Goal: Task Accomplishment & Management: Use online tool/utility

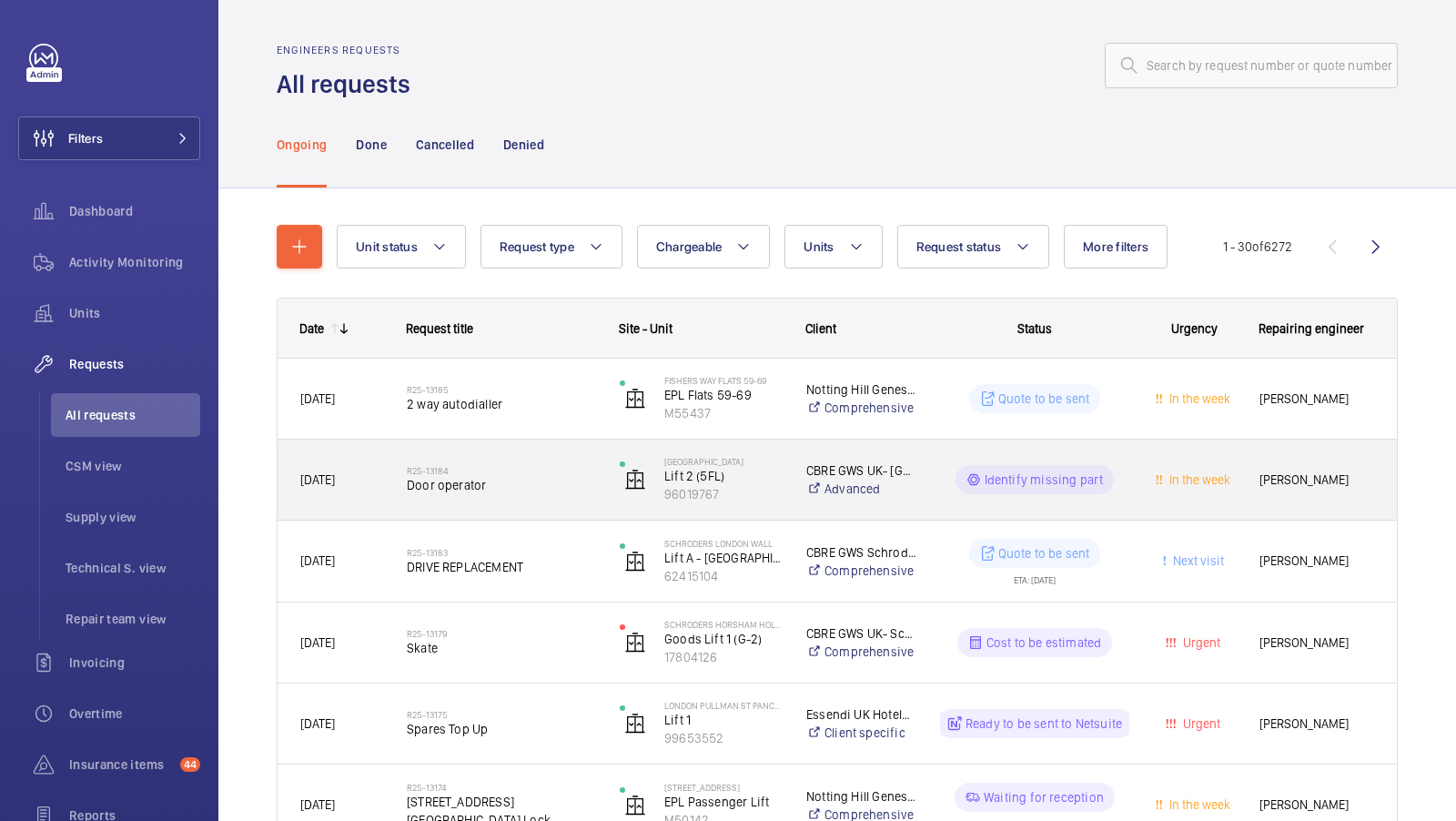
click at [527, 490] on span "Door operator" at bounding box center [501, 485] width 189 height 18
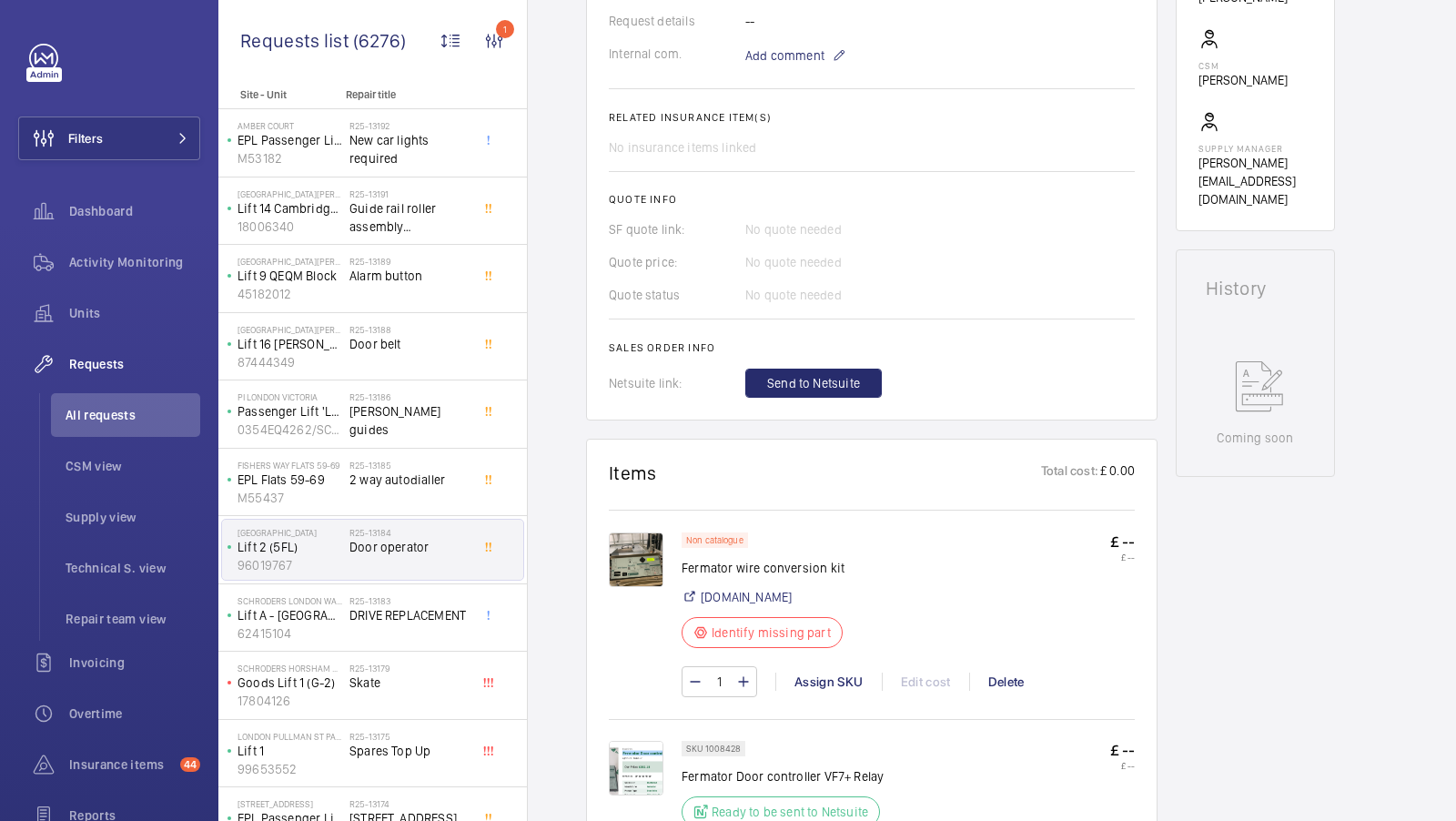
scroll to position [876, 0]
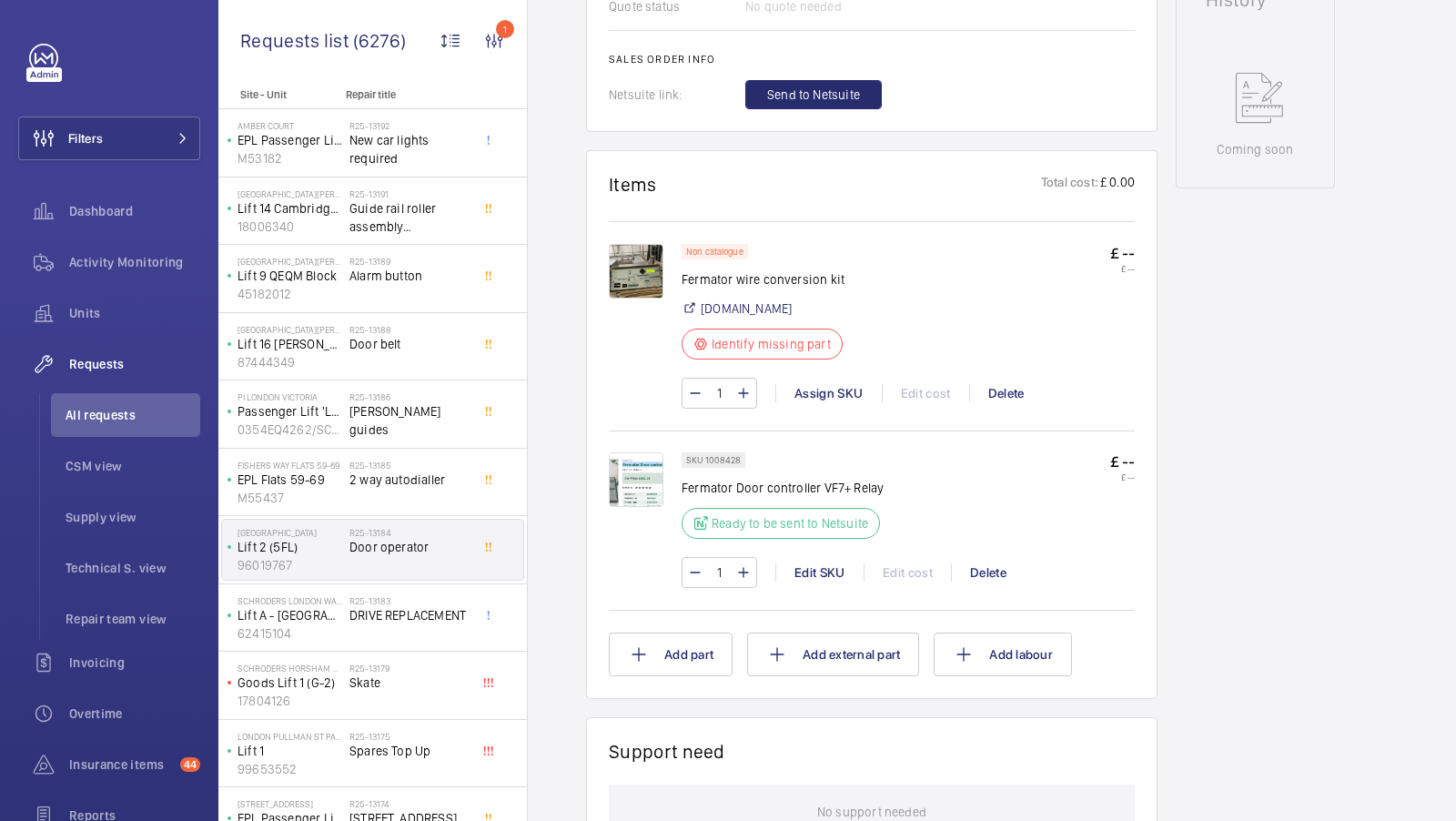
click at [637, 275] on img at bounding box center [635, 270] width 54 height 54
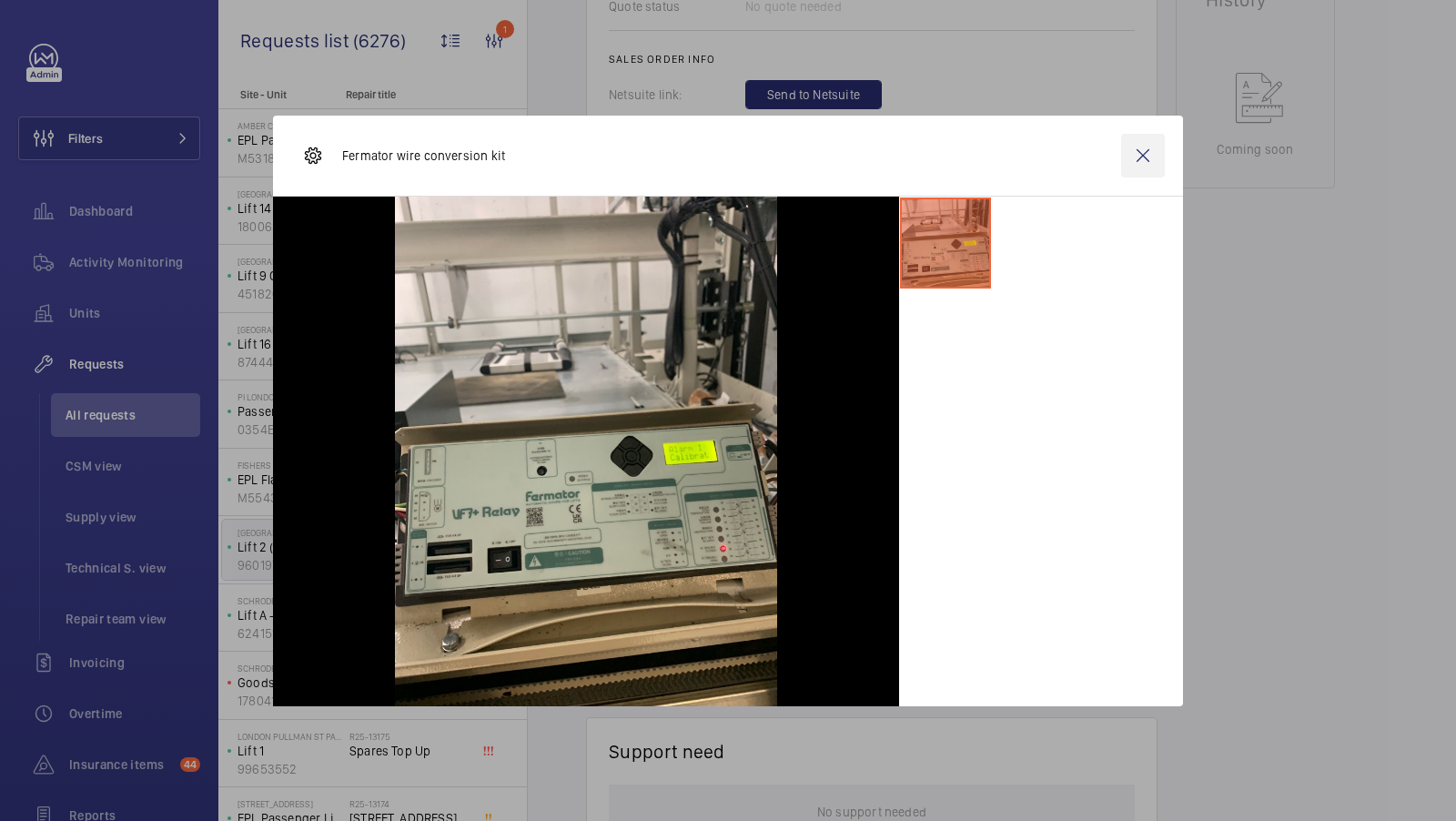
click at [1140, 157] on wm-front-icon-button at bounding box center [1142, 155] width 43 height 43
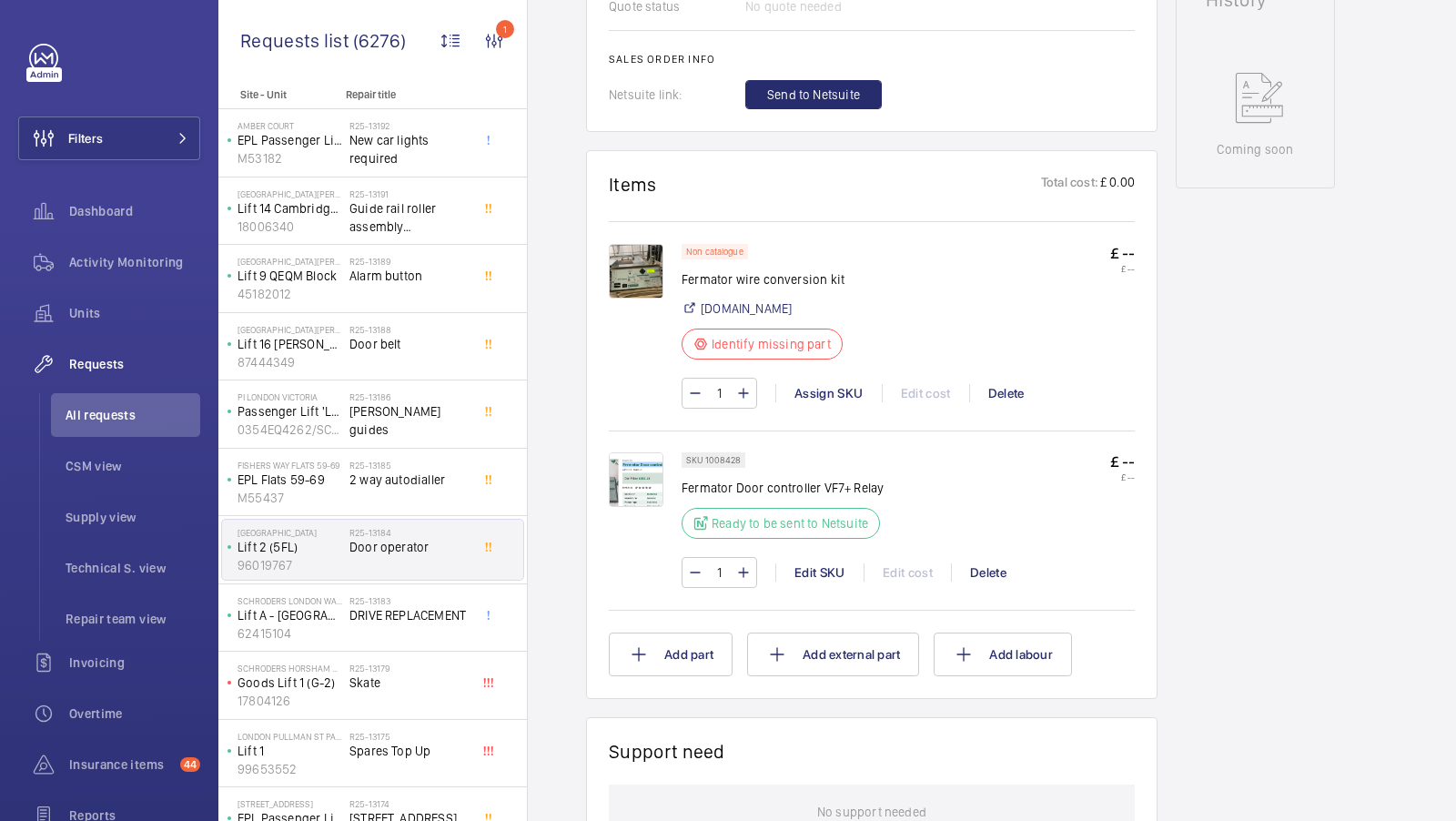
click at [646, 479] on img at bounding box center [635, 479] width 54 height 54
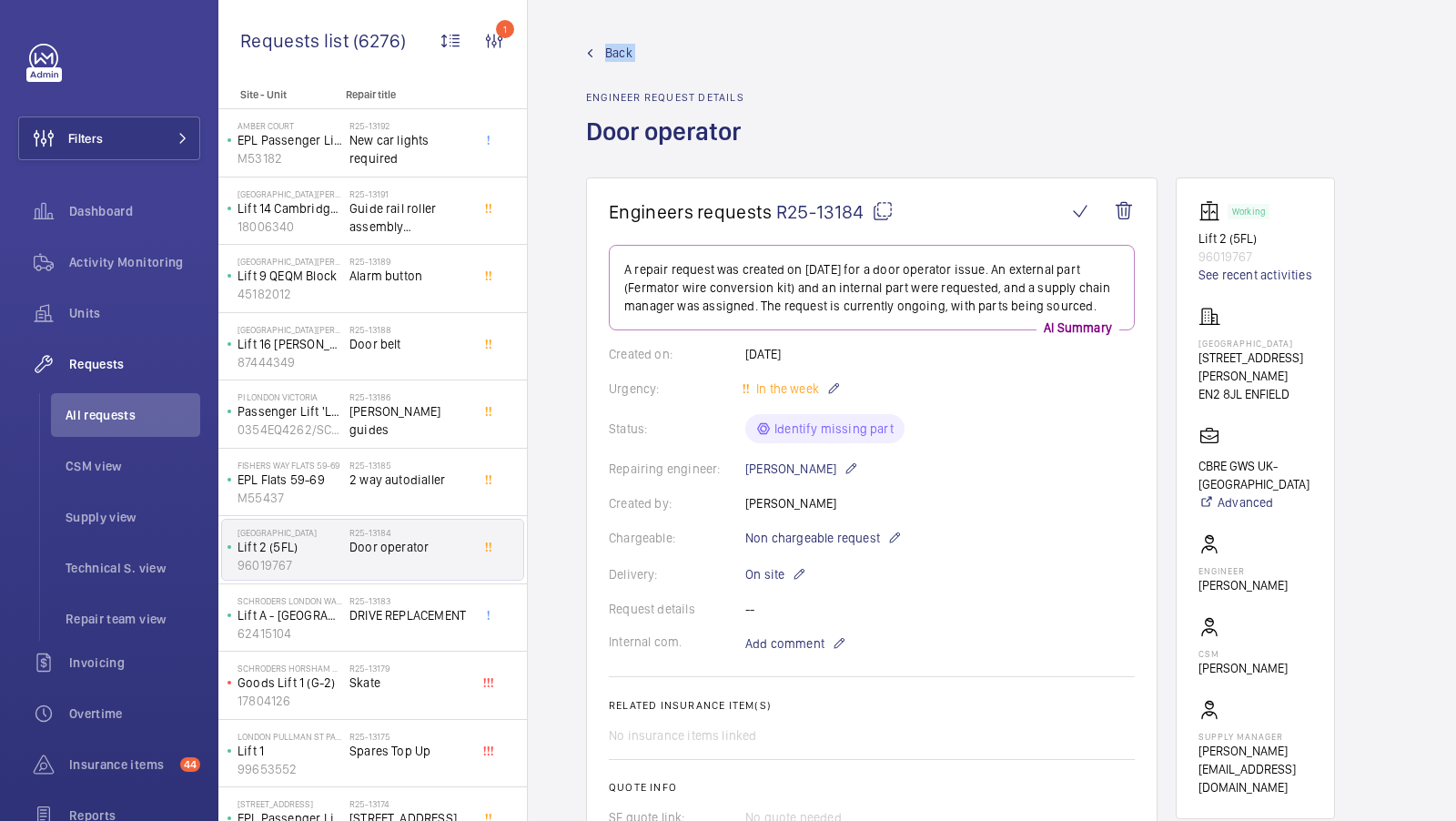
click at [620, 54] on span "Back" at bounding box center [619, 53] width 28 height 18
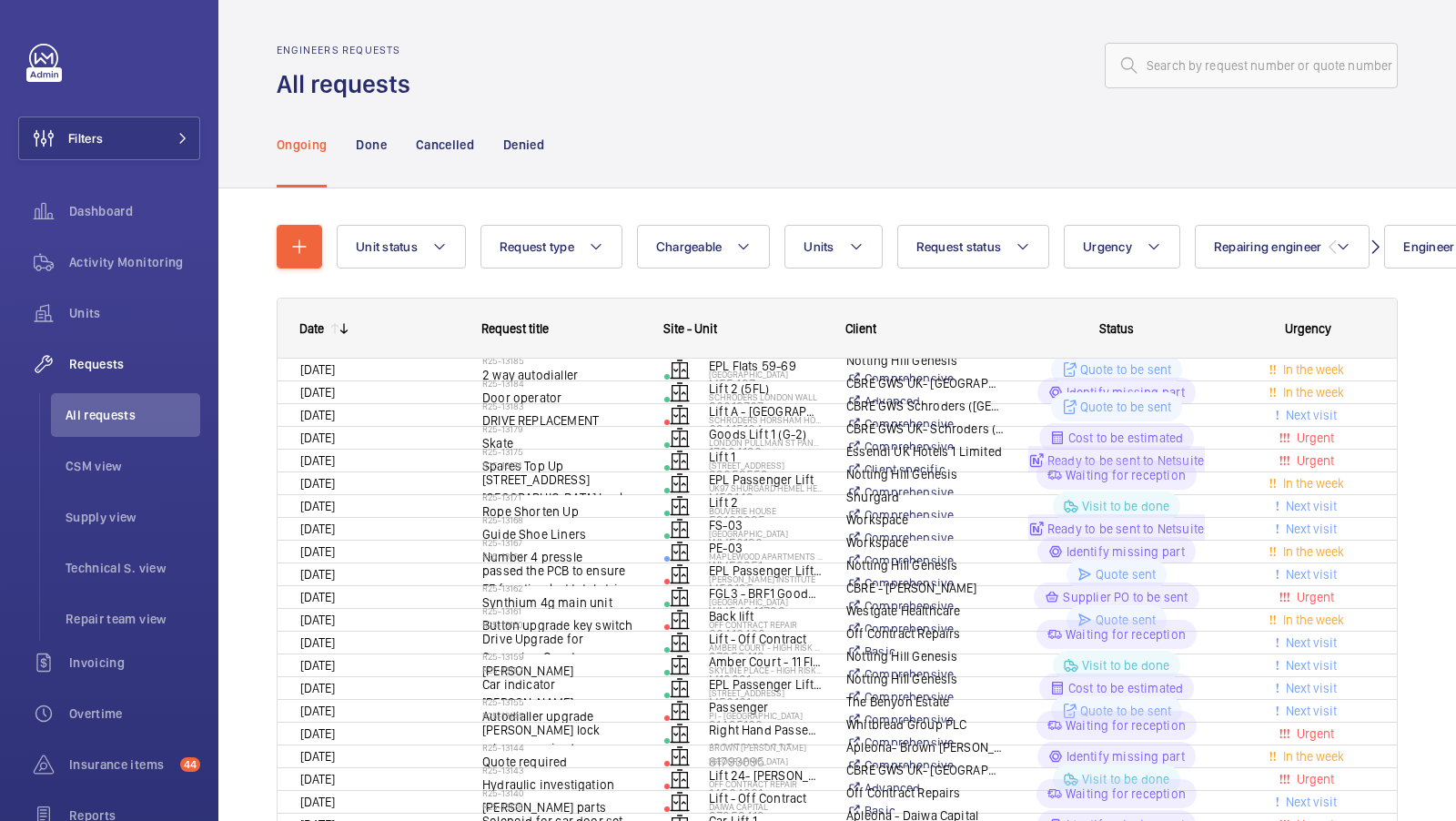
click at [620, 54] on div at bounding box center [909, 65] width 977 height 43
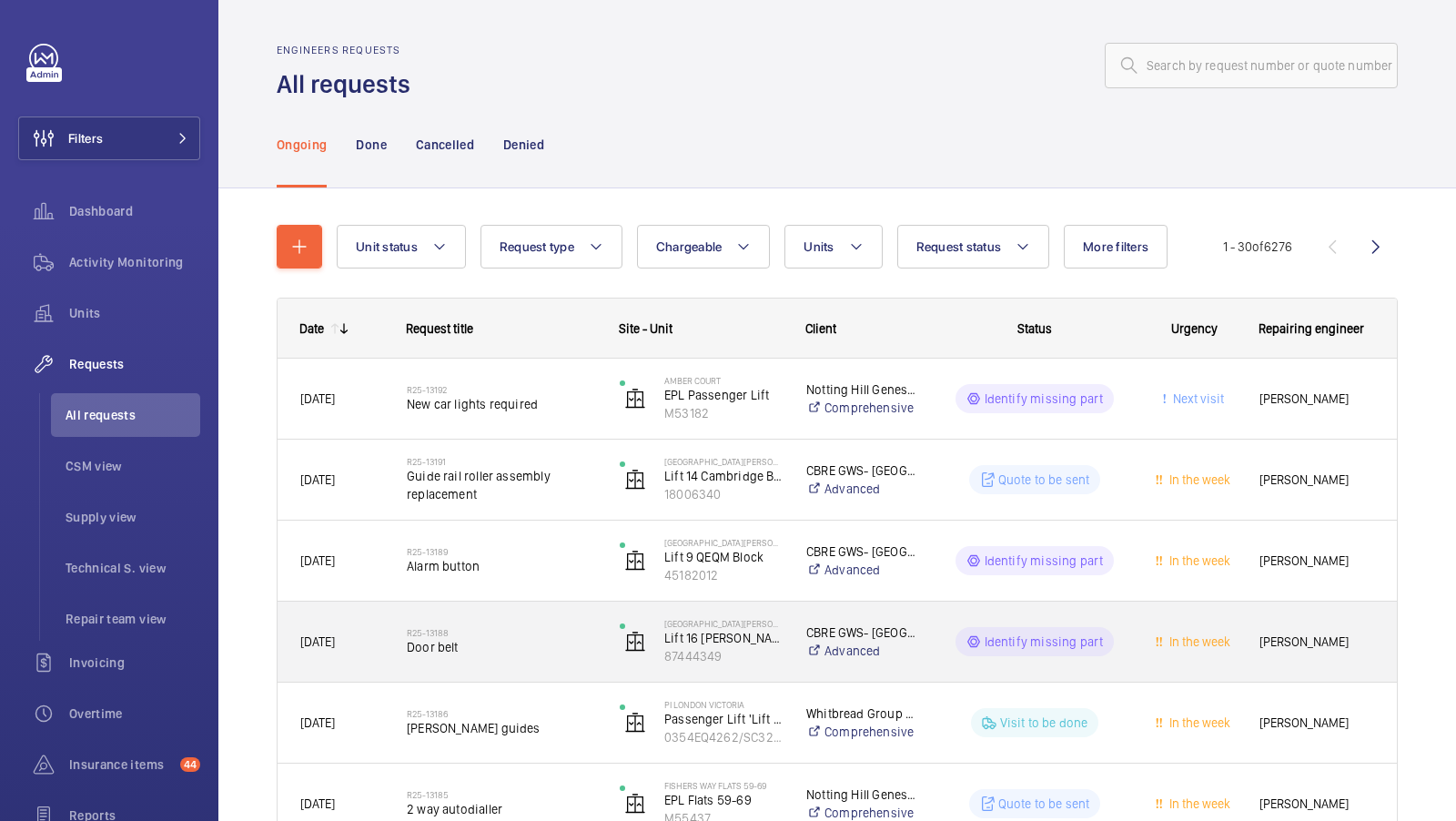
scroll to position [231, 0]
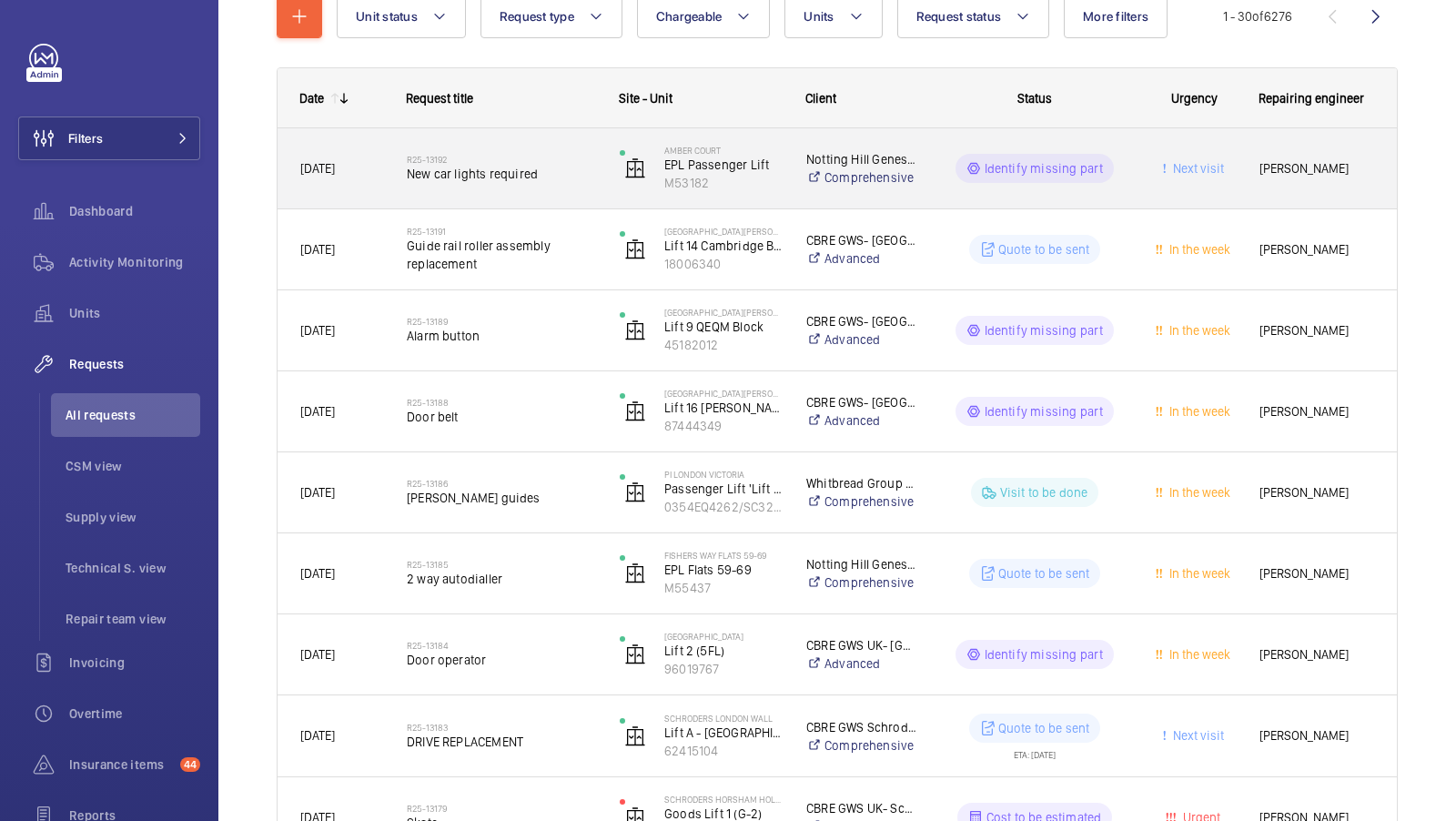
click at [527, 185] on div "R25-13192 New car lights required" at bounding box center [501, 168] width 189 height 53
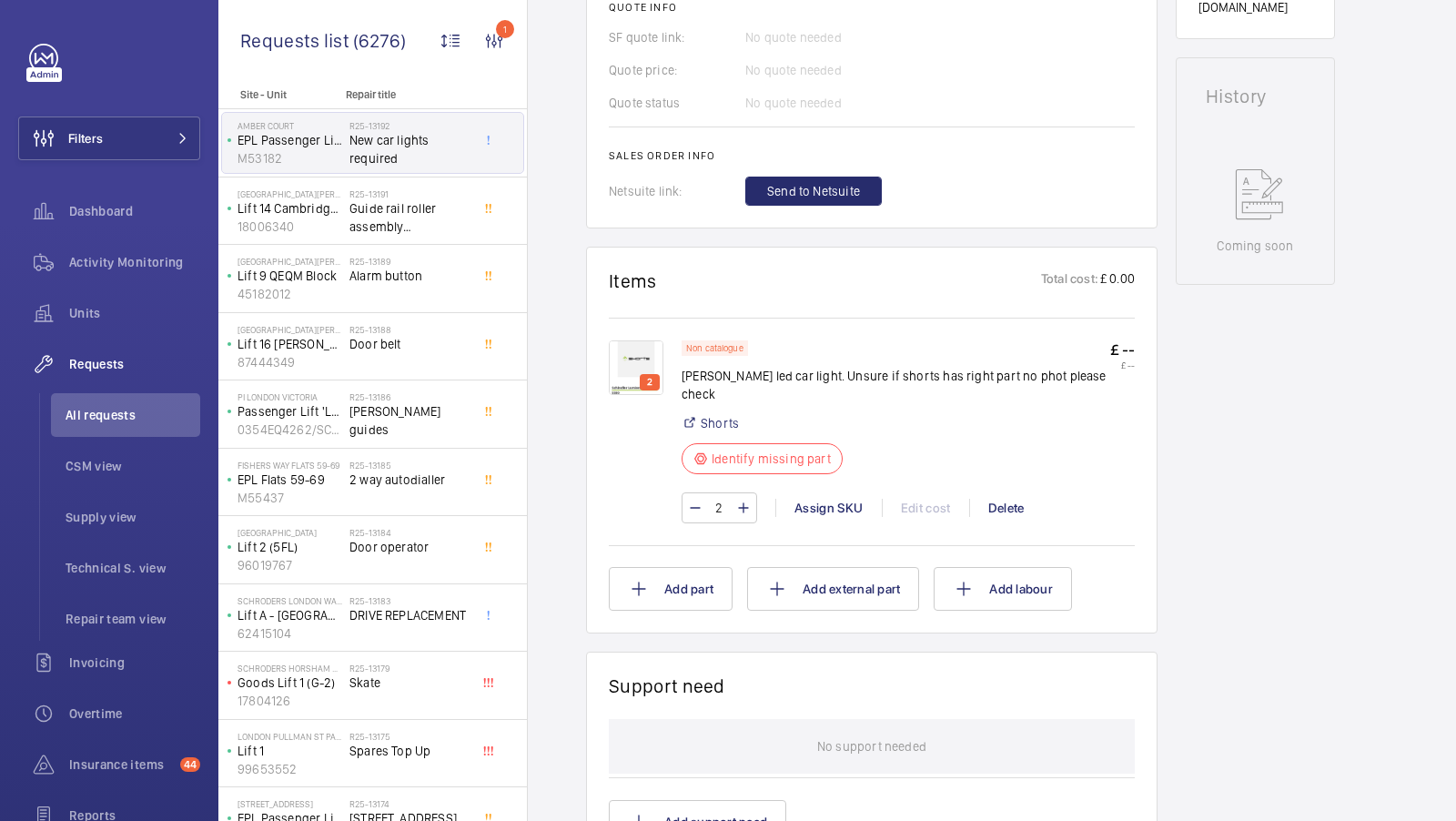
scroll to position [780, 0]
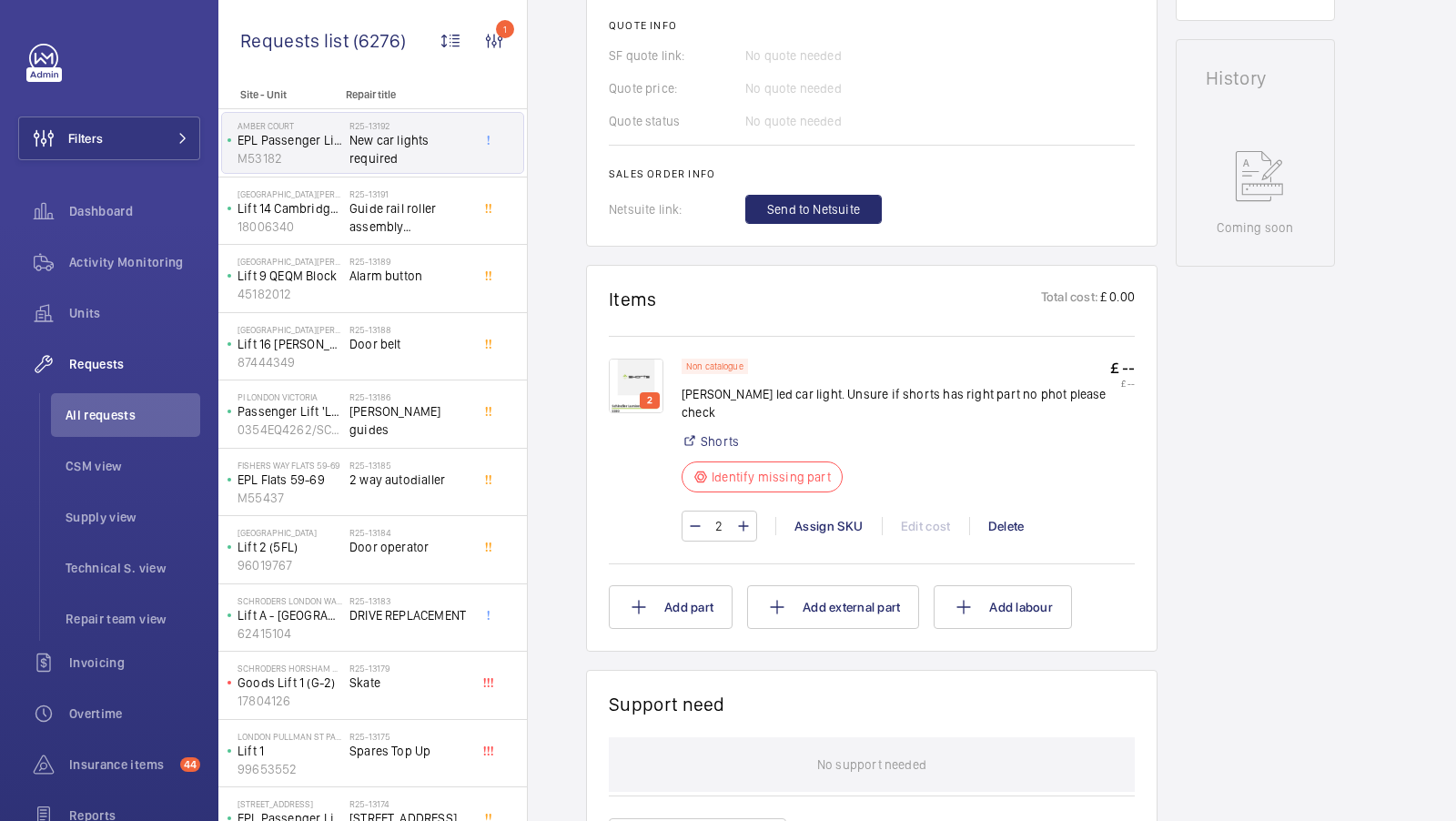
click at [638, 359] on img at bounding box center [635, 386] width 54 height 54
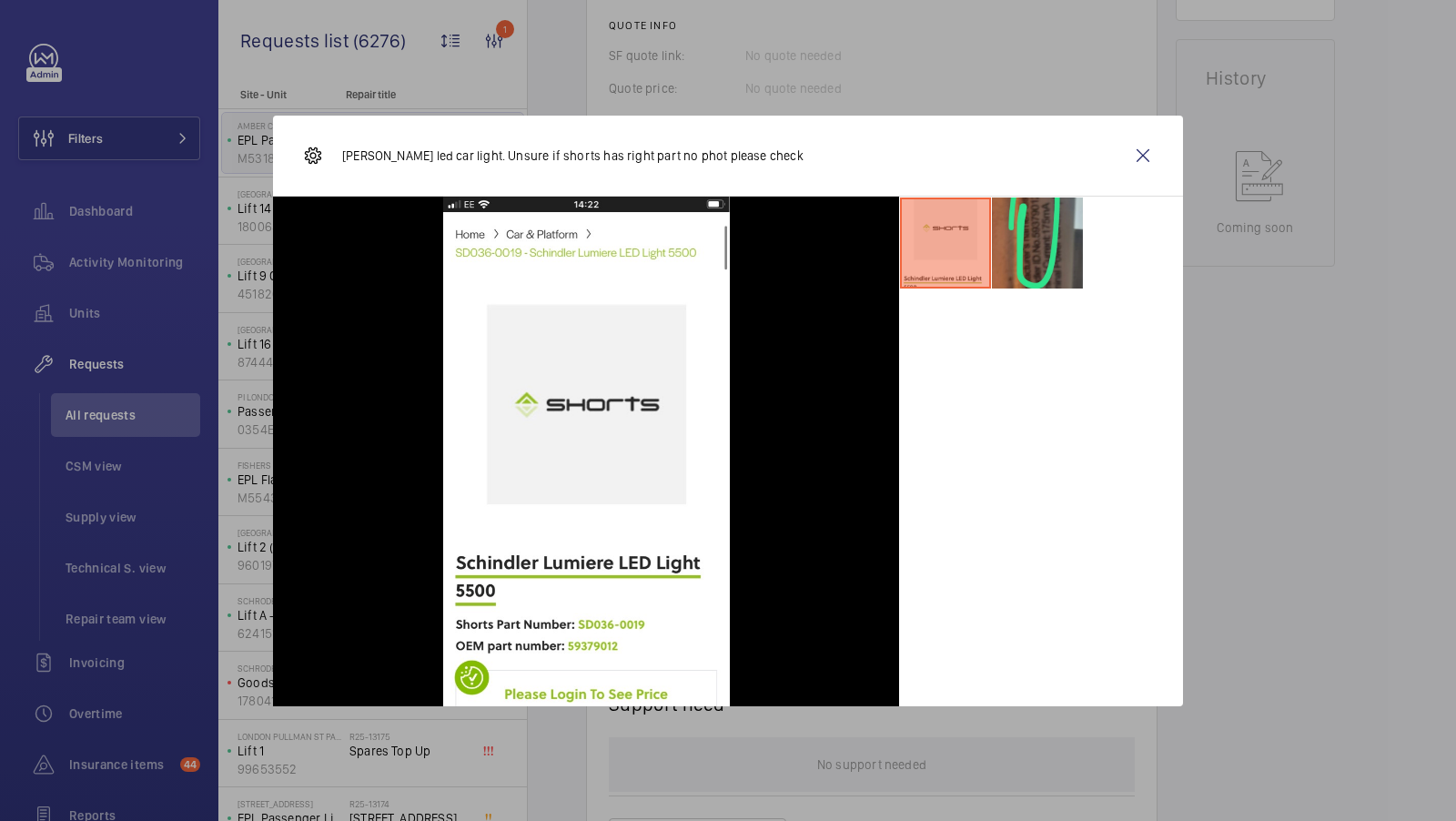
click at [1041, 240] on li at bounding box center [1037, 243] width 91 height 91
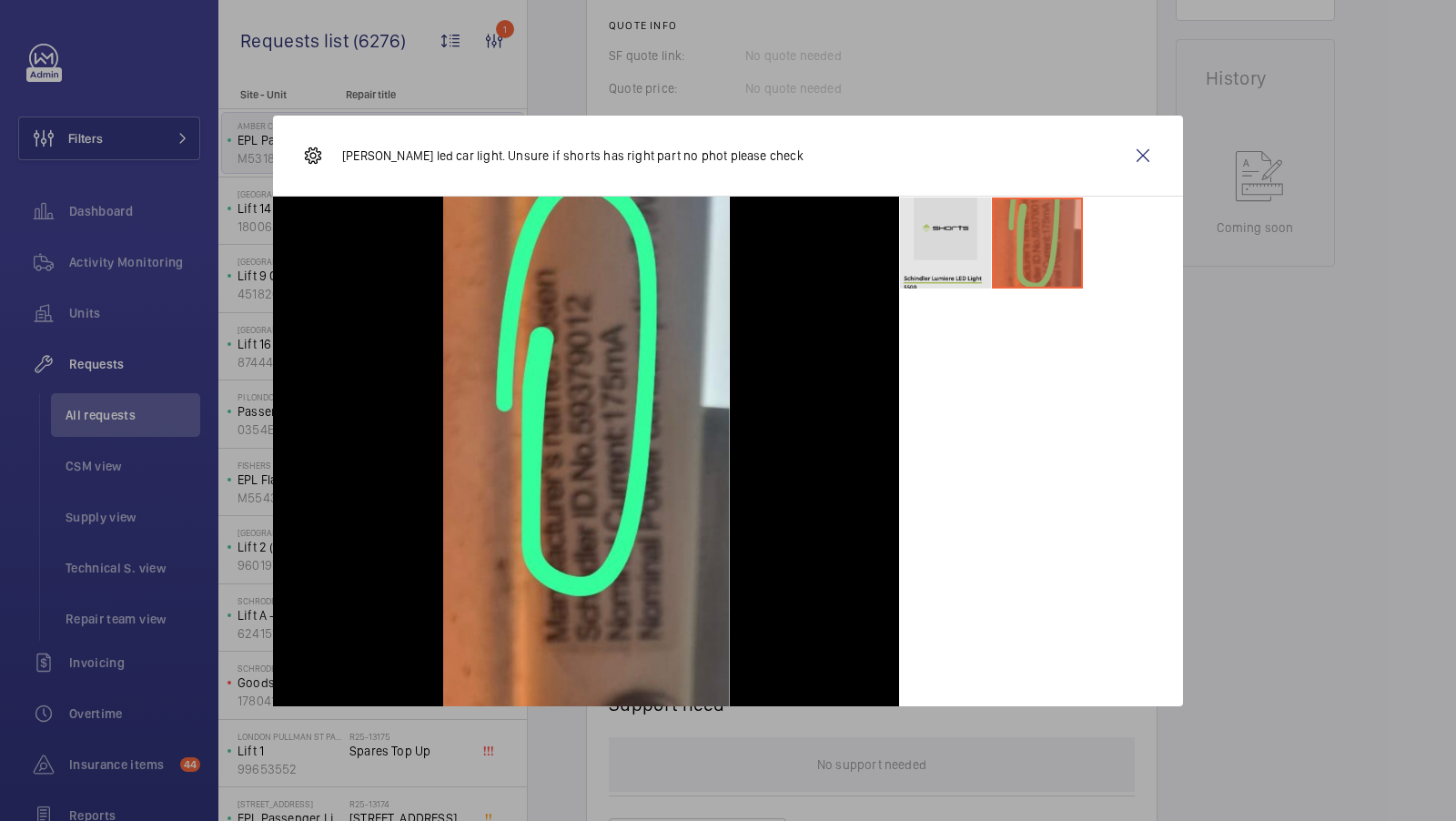
click at [945, 230] on li at bounding box center [945, 243] width 91 height 91
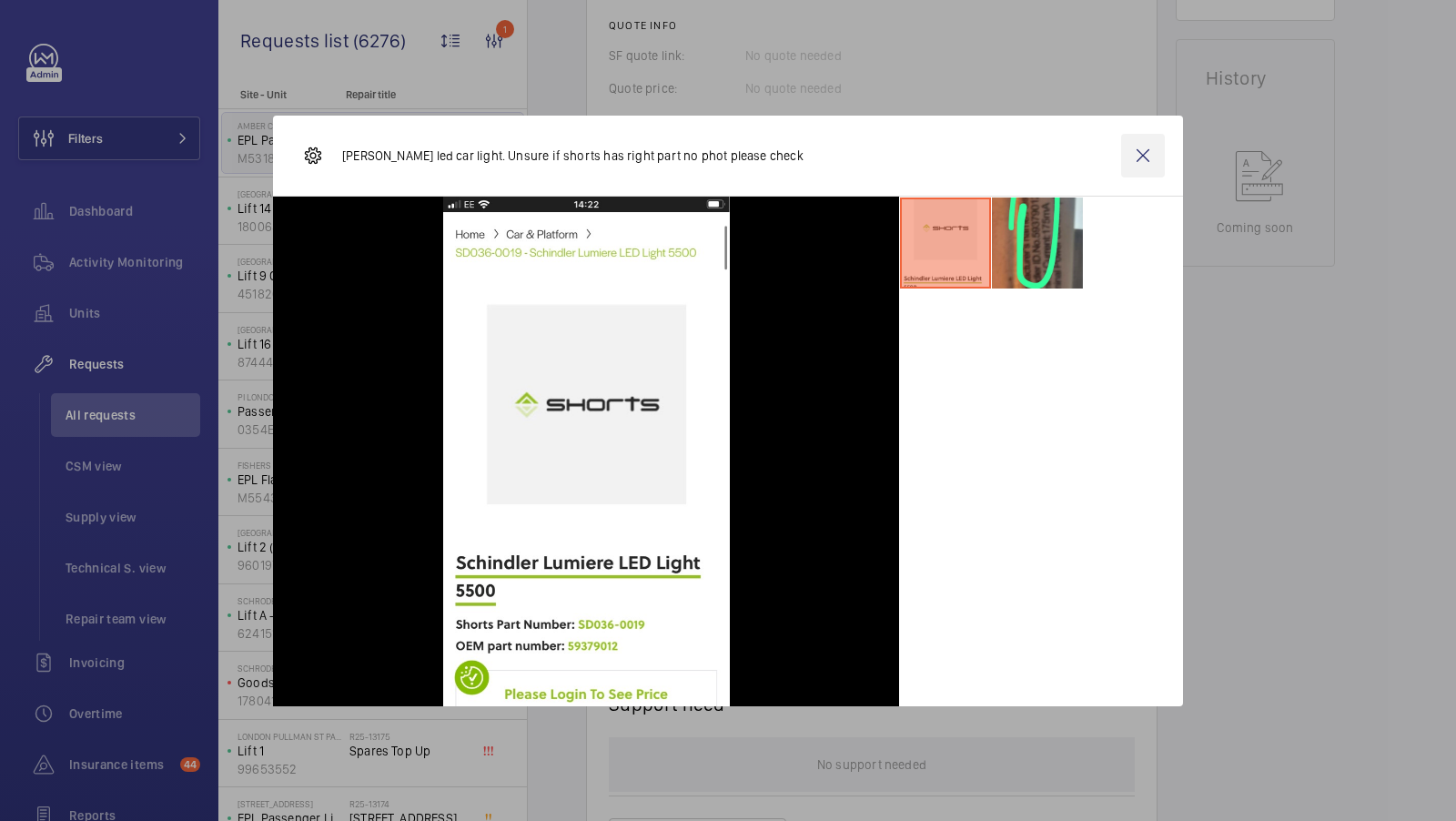
click at [1142, 153] on wm-front-icon-button at bounding box center [1142, 155] width 43 height 43
click at [404, 229] on span "Guide rail roller assembly replacement" at bounding box center [409, 217] width 120 height 36
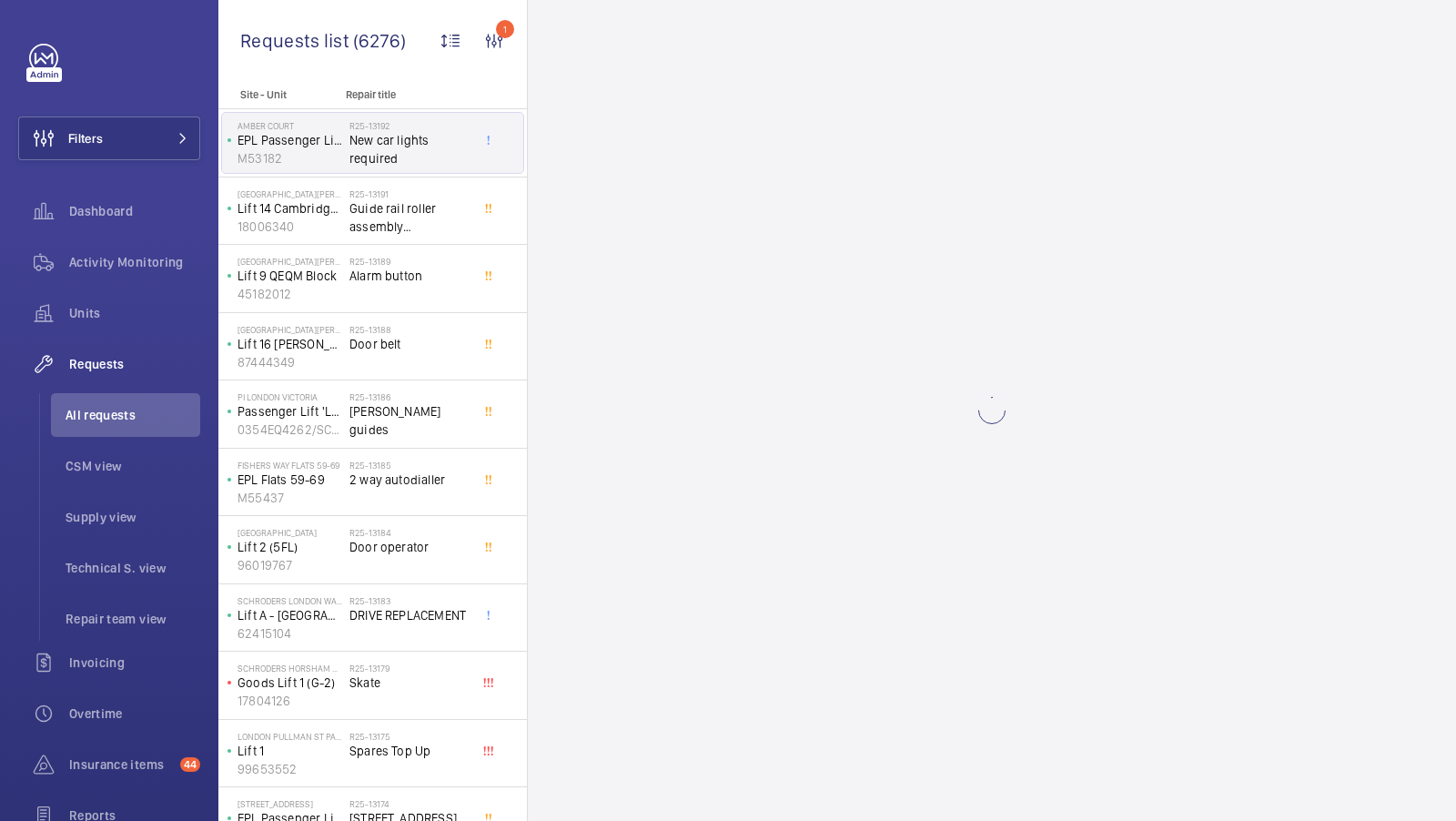
click at [414, 205] on span "Guide rail roller assembly replacement" at bounding box center [409, 217] width 120 height 36
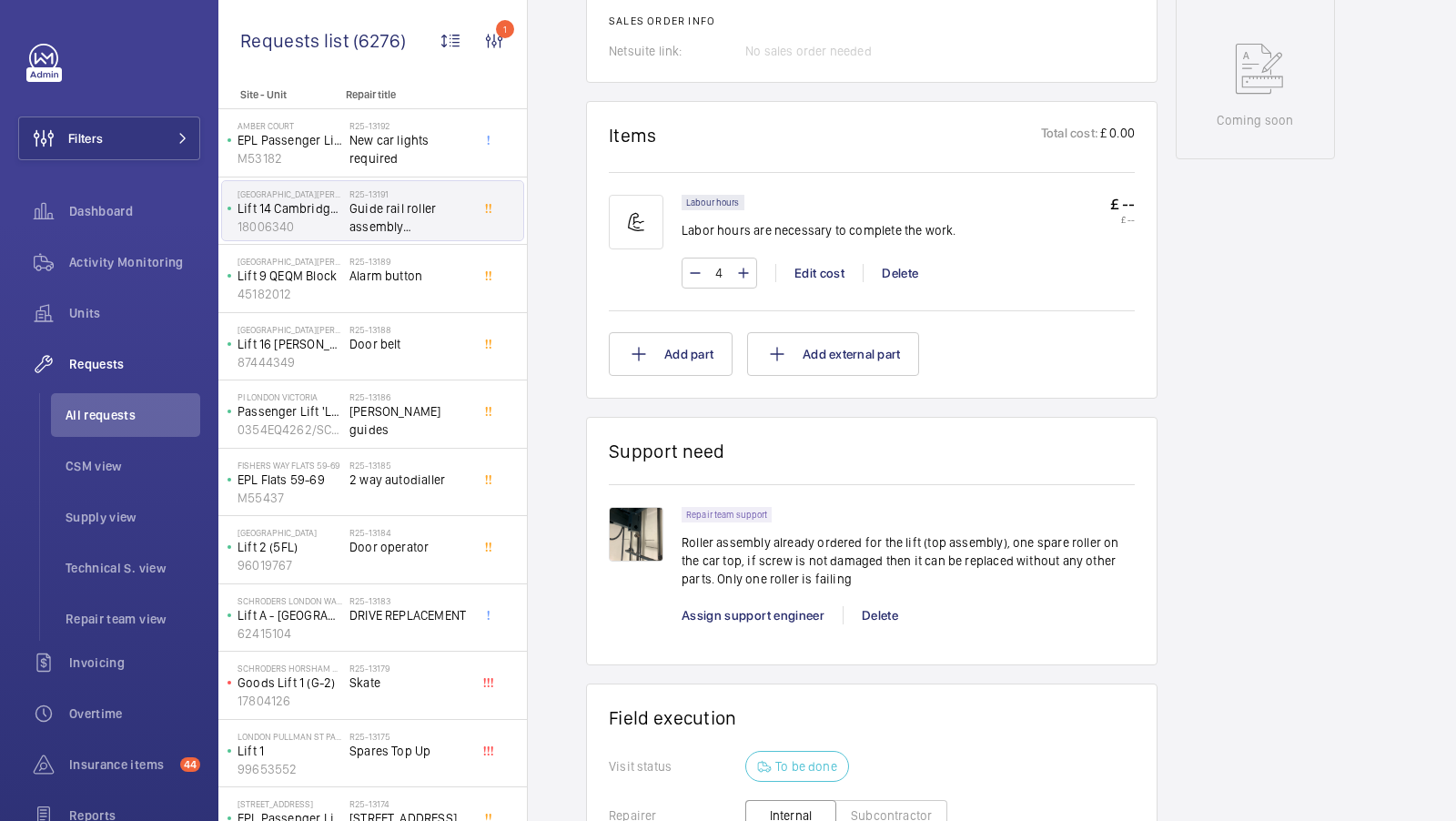
scroll to position [975, 0]
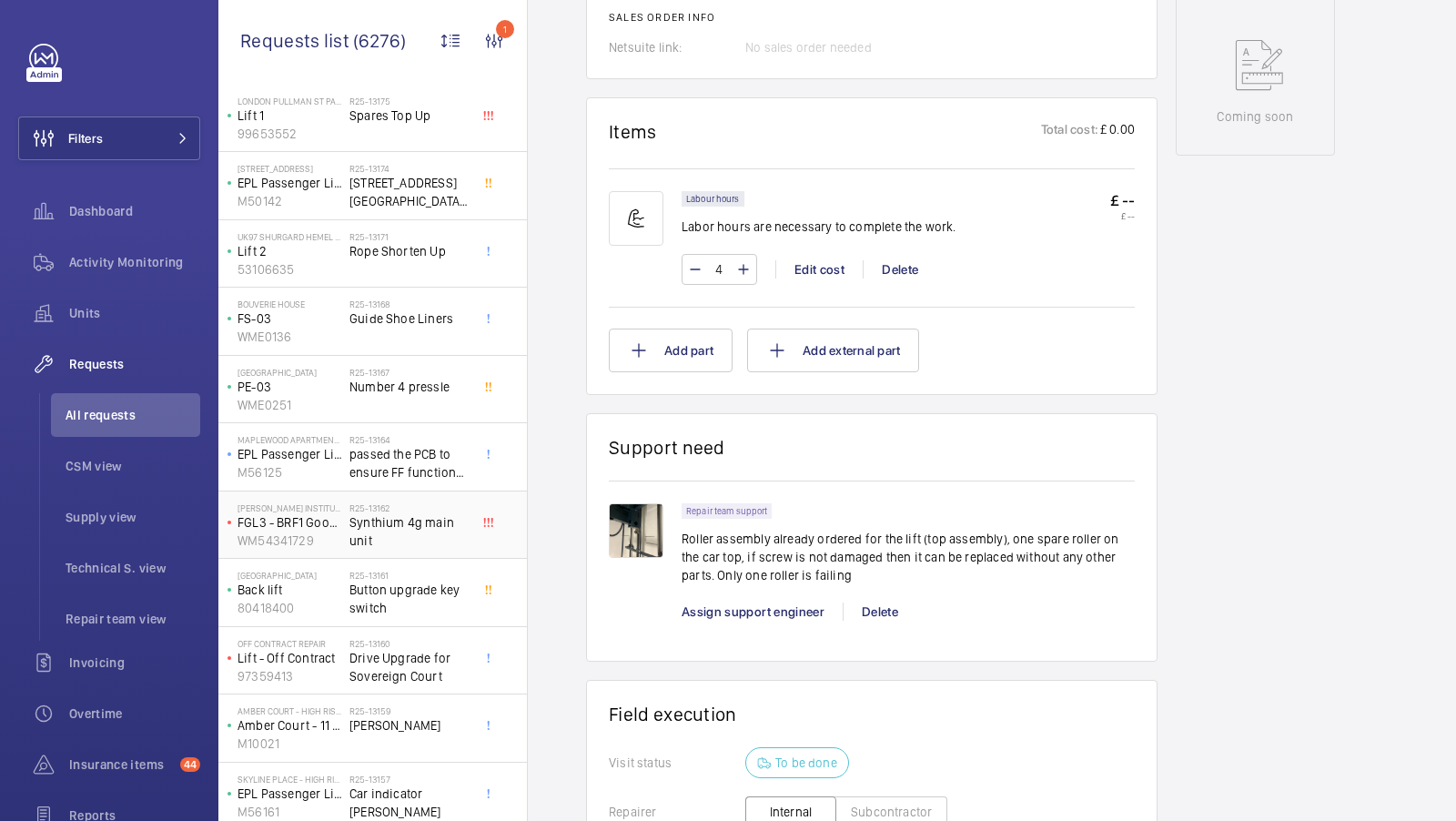
scroll to position [1983, 0]
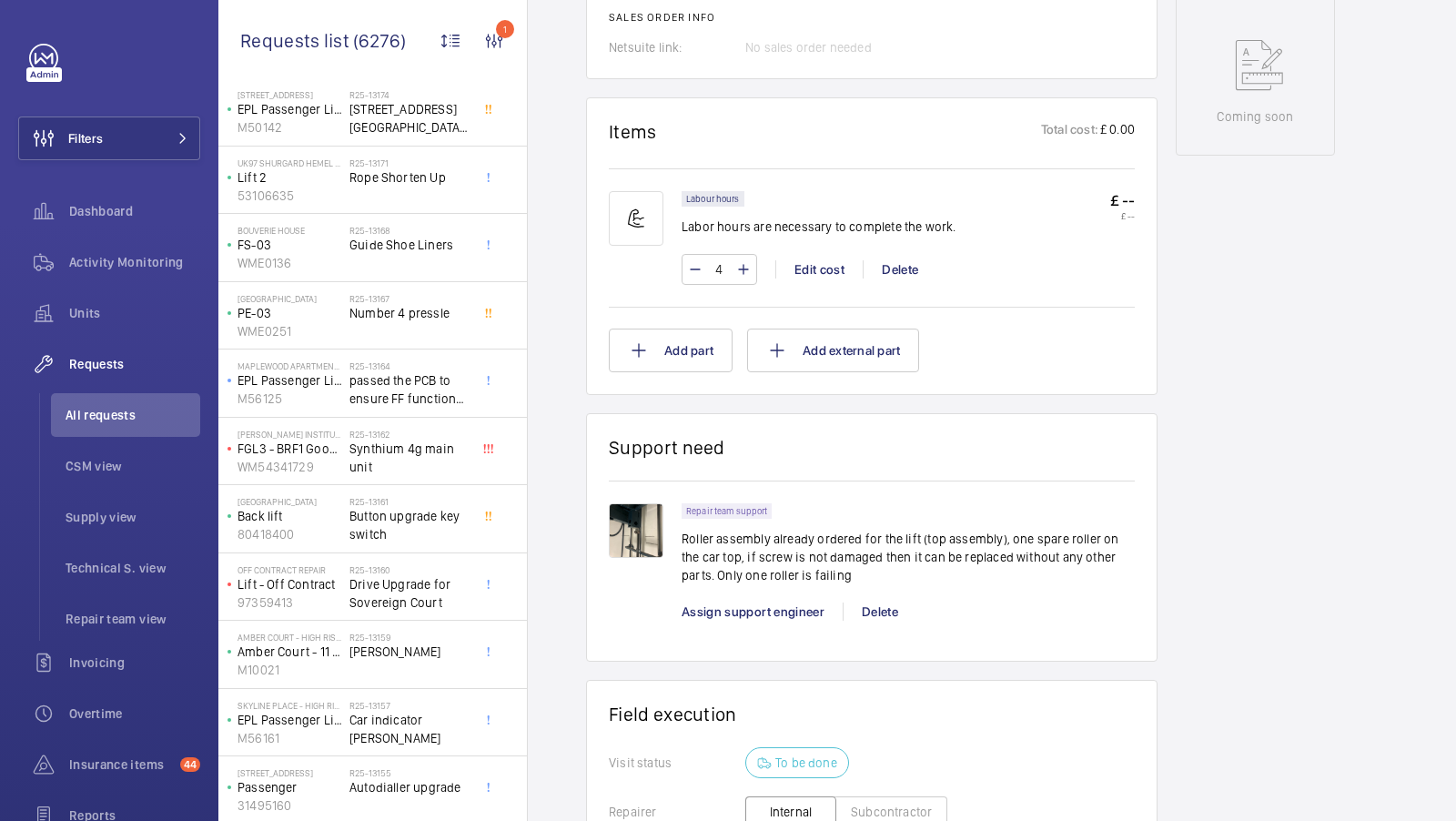
scroll to position [636, 0]
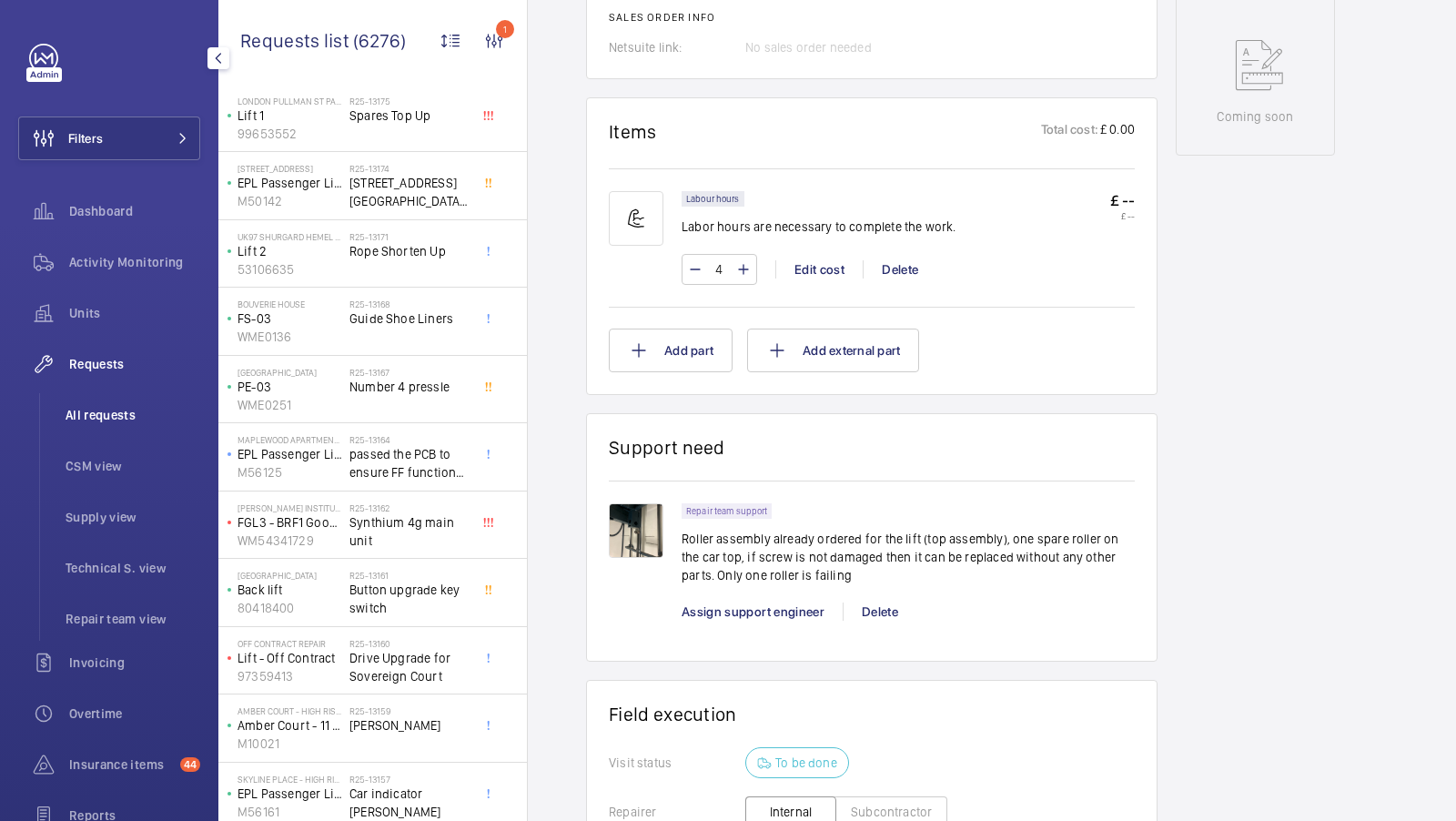
click at [102, 421] on span "All requests" at bounding box center [133, 415] width 135 height 18
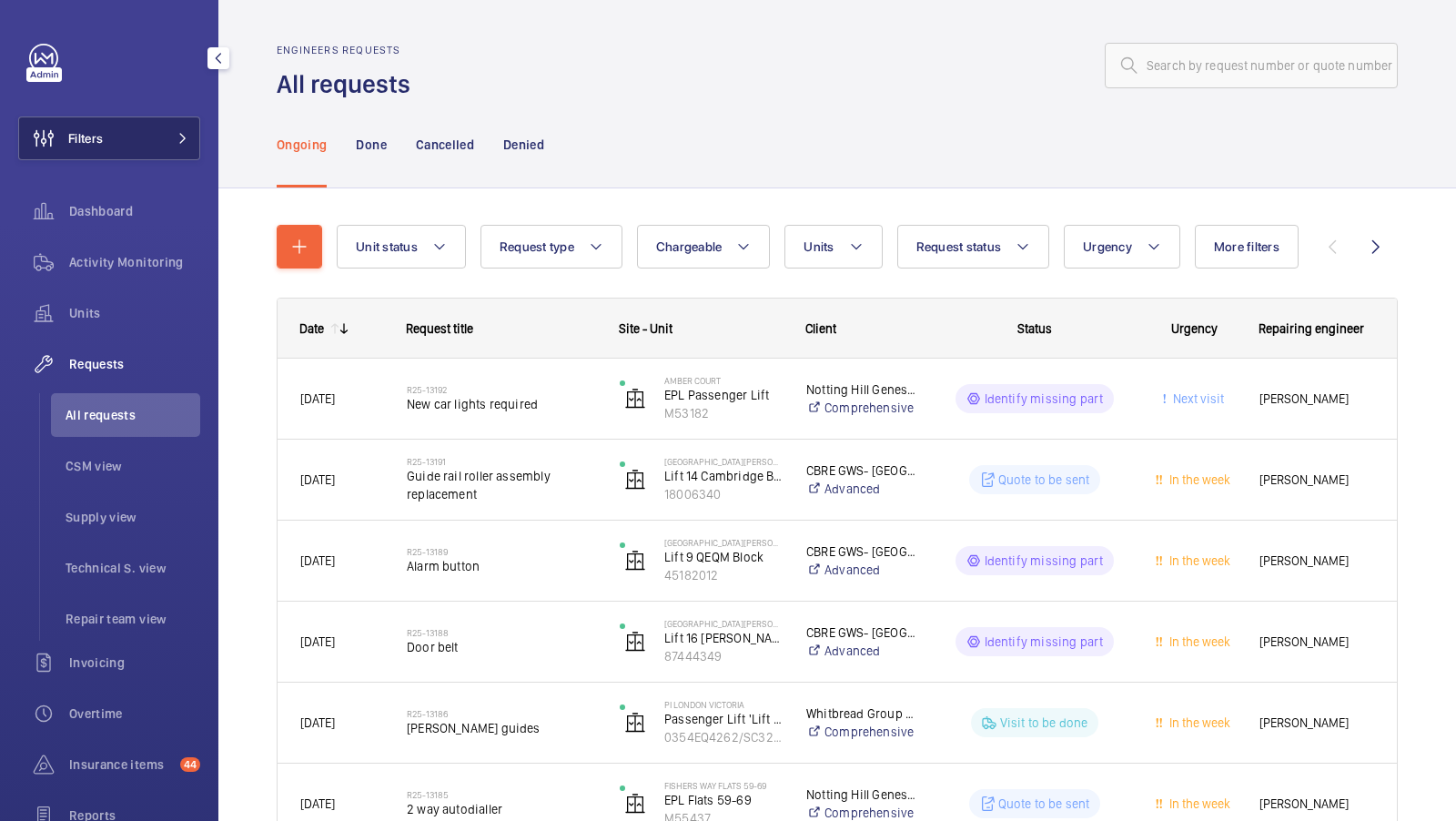
click at [153, 121] on button "Filters" at bounding box center [109, 137] width 182 height 43
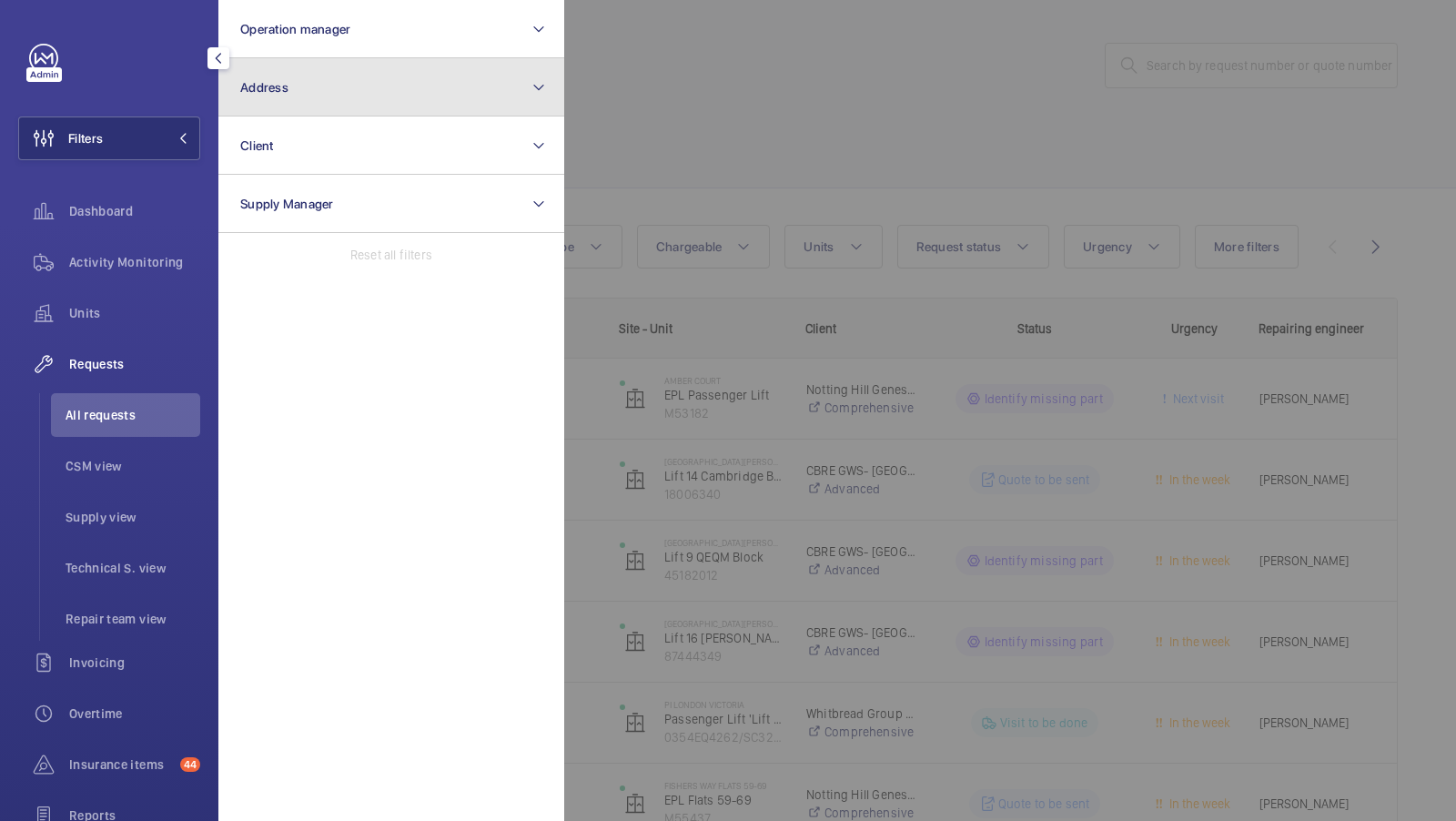
click at [332, 101] on button "Address" at bounding box center [391, 87] width 346 height 58
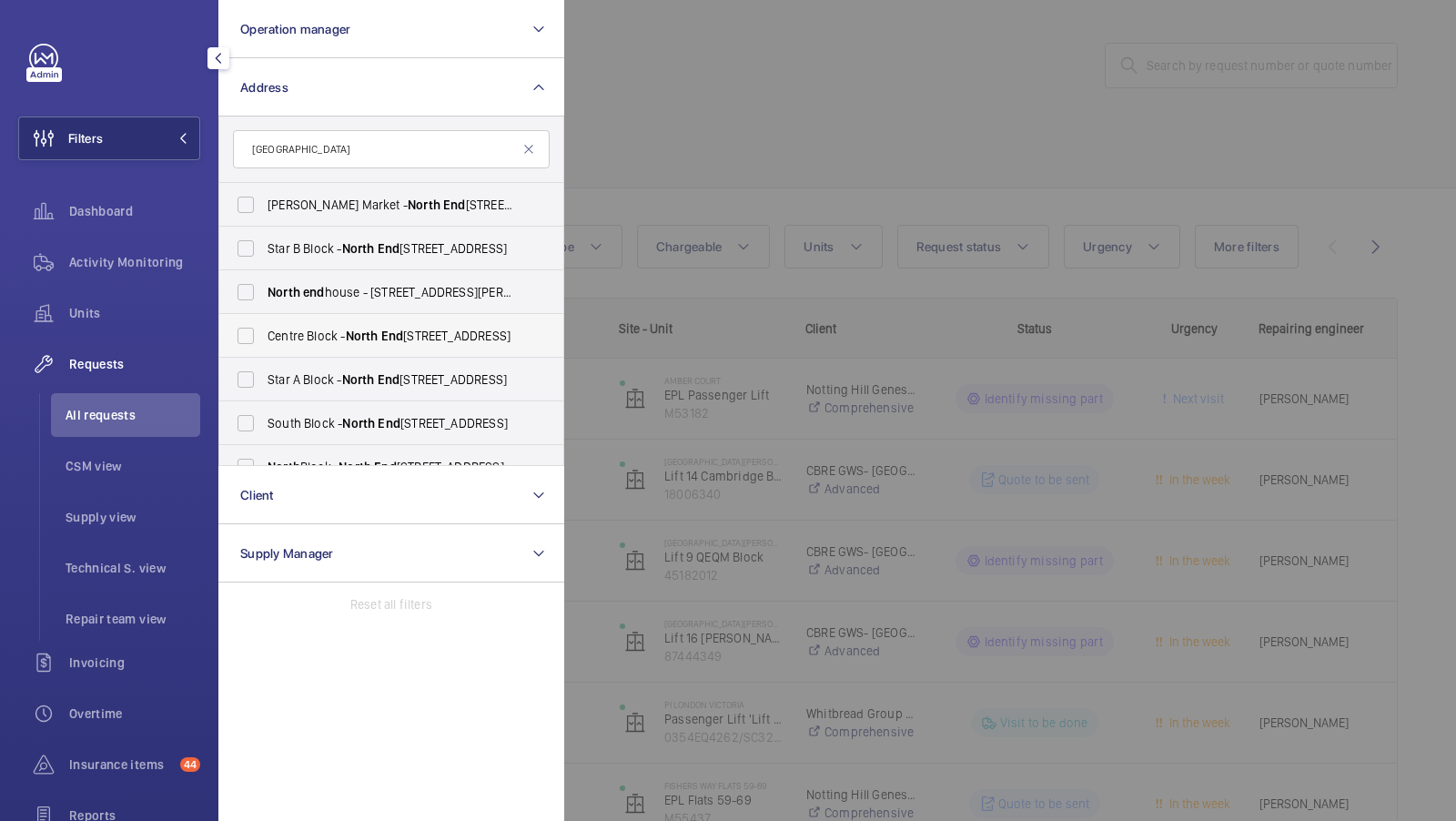
type input "[GEOGRAPHIC_DATA]"
click at [316, 331] on span "[GEOGRAPHIC_DATA] - [GEOGRAPHIC_DATA]" at bounding box center [392, 336] width 250 height 18
click at [264, 331] on input "[GEOGRAPHIC_DATA] - [GEOGRAPHIC_DATA]" at bounding box center [245, 335] width 36 height 36
checkbox input "true"
click at [290, 371] on span "Star A Block - [GEOGRAPHIC_DATA]" at bounding box center [392, 380] width 250 height 18
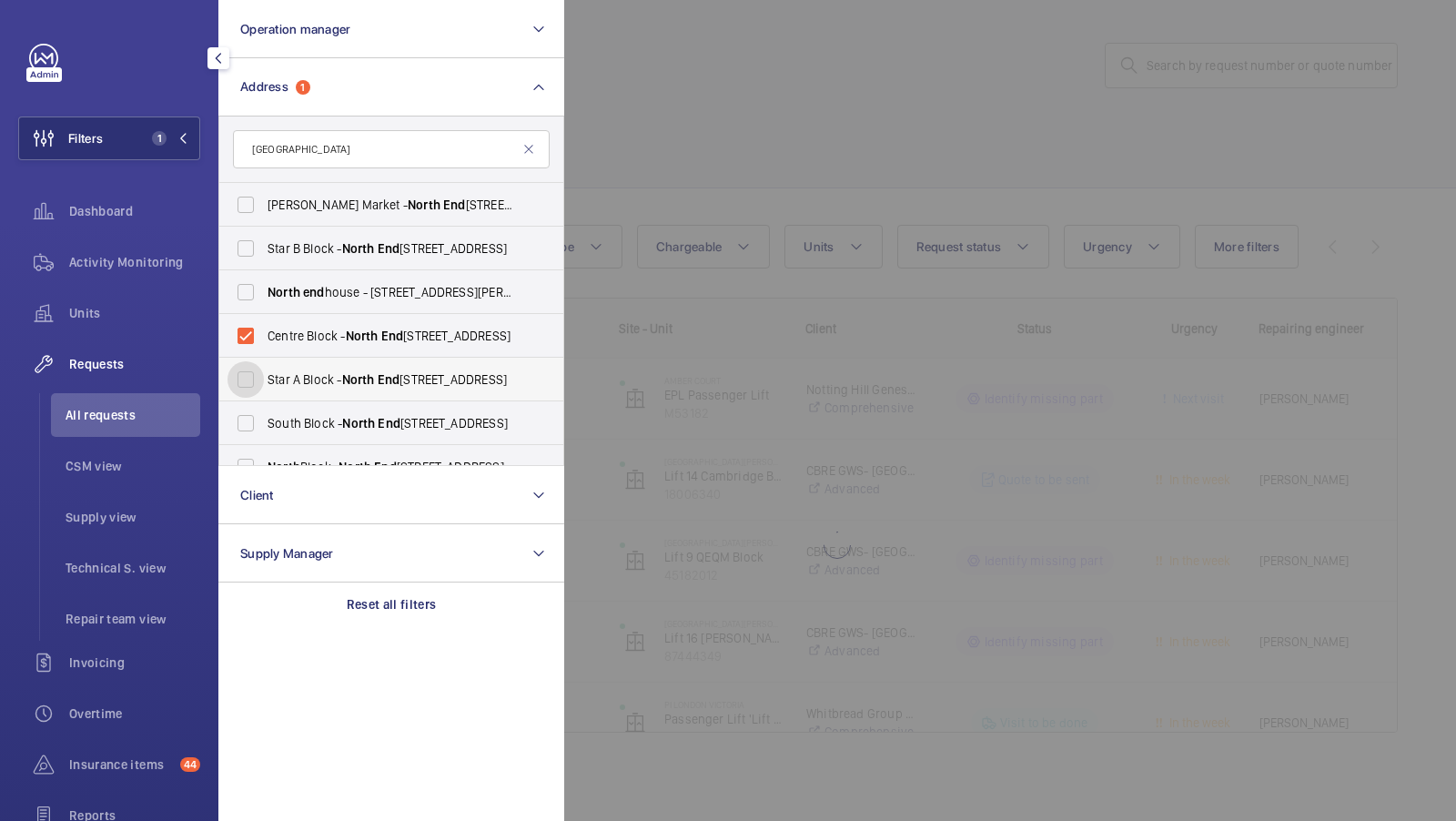
click at [264, 371] on input "Star A Block - [GEOGRAPHIC_DATA]" at bounding box center [245, 379] width 36 height 36
click at [279, 399] on label "Star A Block - [GEOGRAPHIC_DATA]" at bounding box center [377, 379] width 316 height 43
click at [264, 398] on input "Star A Block - [GEOGRAPHIC_DATA]" at bounding box center [245, 379] width 36 height 36
click at [289, 377] on span "Star A Block - [GEOGRAPHIC_DATA]" at bounding box center [392, 380] width 250 height 18
click at [264, 377] on input "Star A Block - [GEOGRAPHIC_DATA]" at bounding box center [245, 379] width 36 height 36
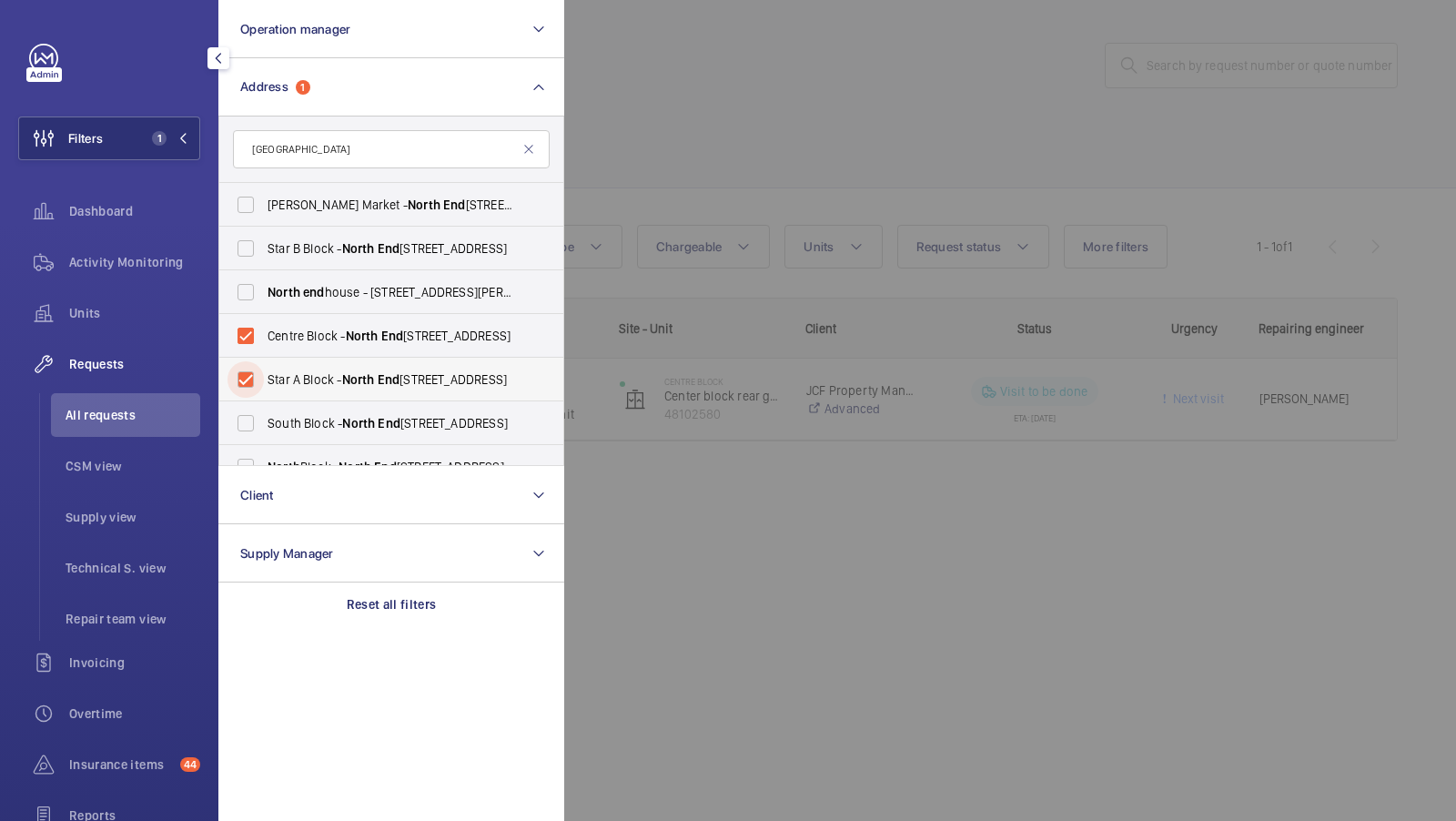
checkbox input "true"
click at [272, 411] on label "[GEOGRAPHIC_DATA] - [GEOGRAPHIC_DATA]" at bounding box center [377, 422] width 316 height 43
click at [264, 411] on input "[GEOGRAPHIC_DATA] - [GEOGRAPHIC_DATA]" at bounding box center [245, 422] width 36 height 36
checkbox input "true"
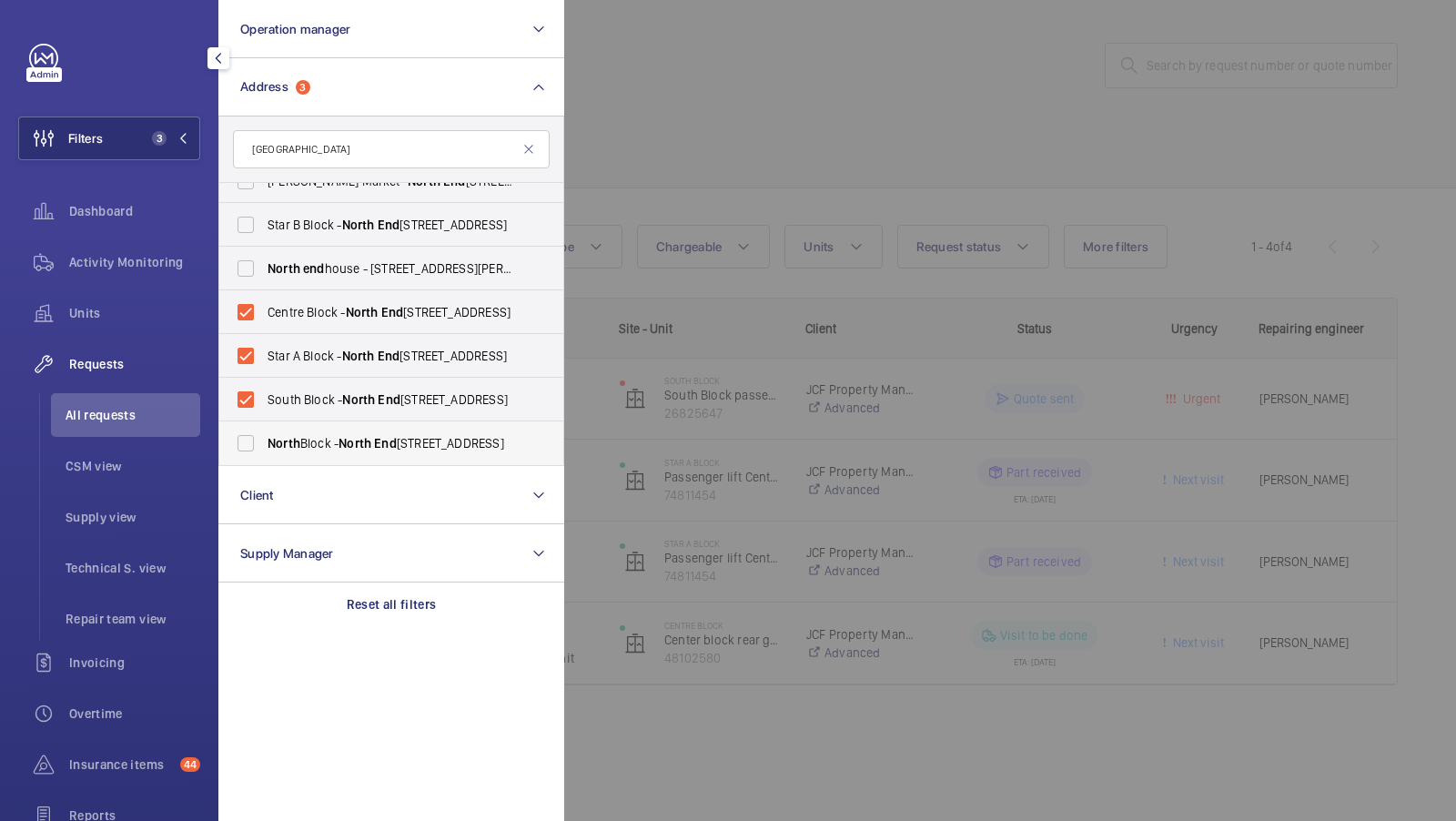
click at [285, 443] on span "North" at bounding box center [284, 444] width 33 height 15
click at [264, 443] on input "[GEOGRAPHIC_DATA] - [GEOGRAPHIC_DATA]" at bounding box center [245, 443] width 36 height 36
checkbox input "true"
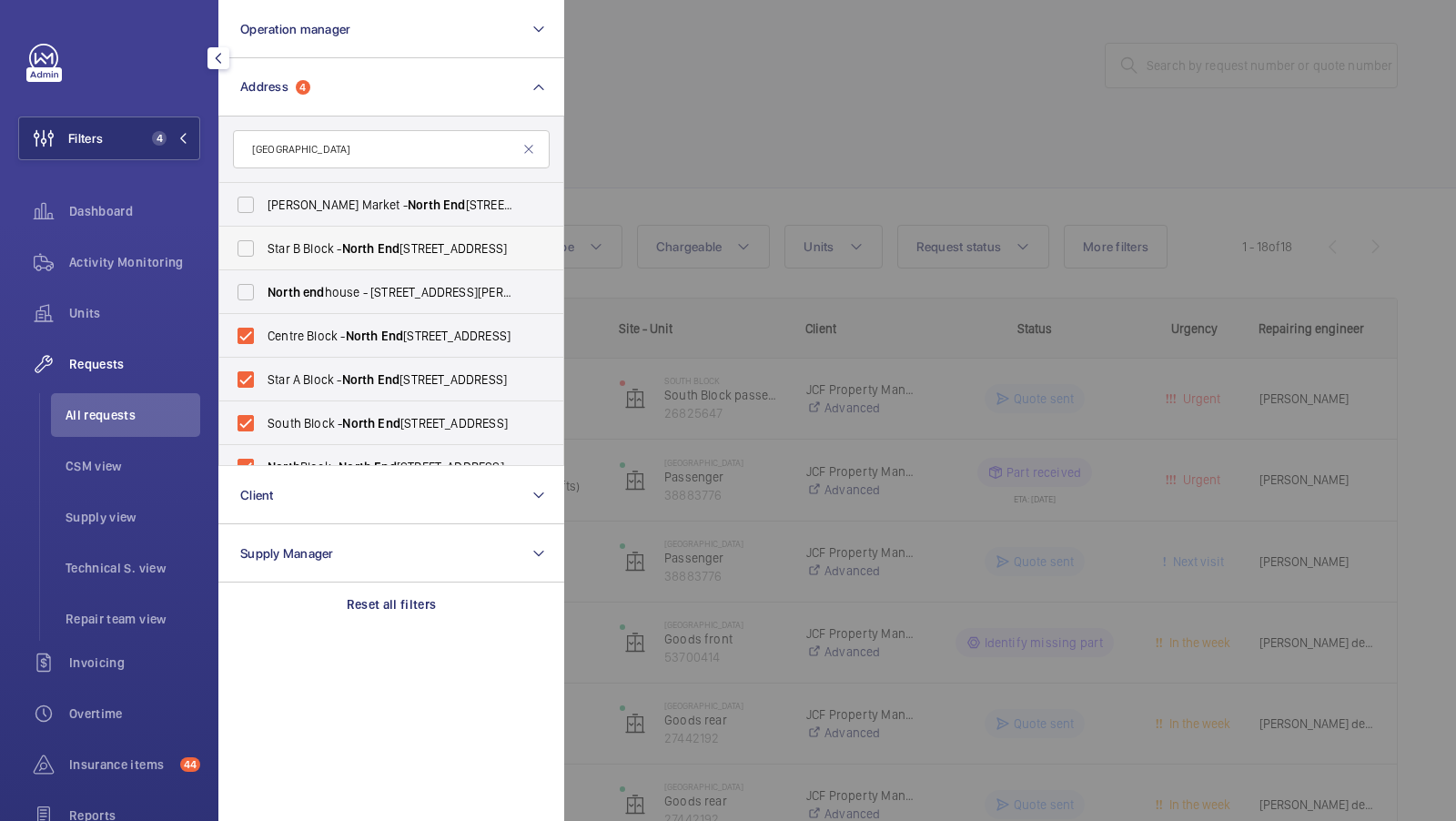
click at [326, 266] on label "[GEOGRAPHIC_DATA] - [GEOGRAPHIC_DATA]" at bounding box center [377, 248] width 316 height 43
click at [264, 266] on input "[GEOGRAPHIC_DATA] - [GEOGRAPHIC_DATA]" at bounding box center [245, 248] width 36 height 36
checkbox input "true"
click at [169, 153] on button "Filters 5" at bounding box center [109, 137] width 182 height 43
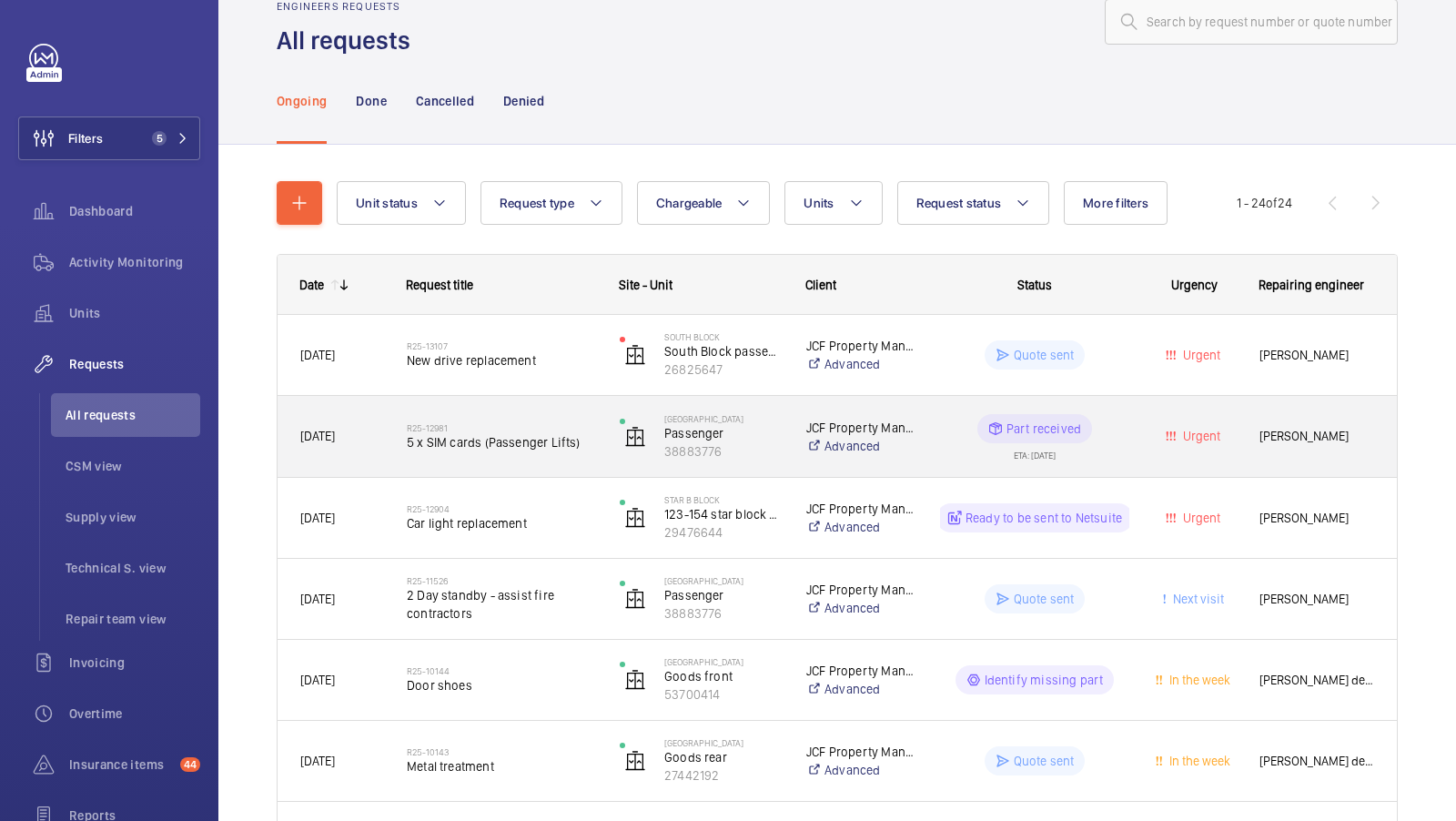
scroll to position [45, 0]
